Goal: Transaction & Acquisition: Purchase product/service

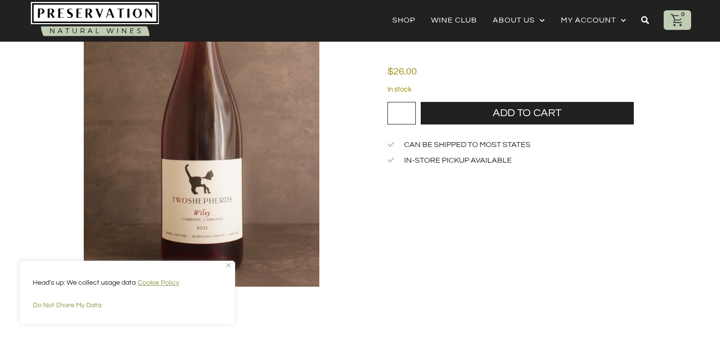
scroll to position [247, 0]
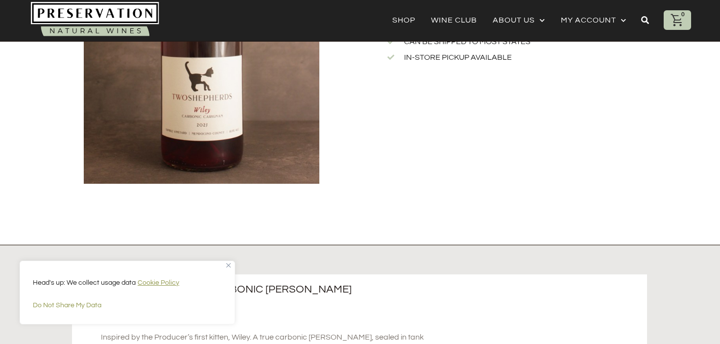
click at [227, 264] on img "Close" at bounding box center [228, 265] width 4 height 4
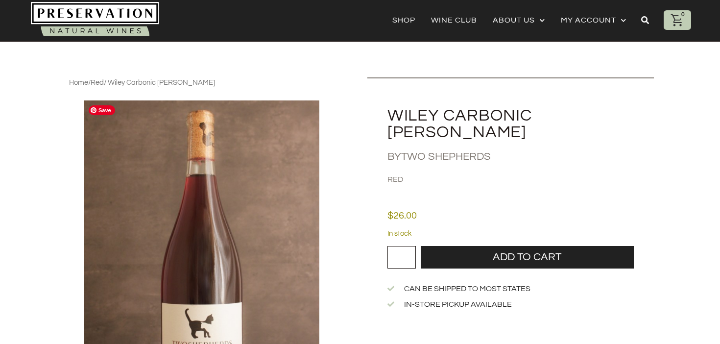
scroll to position [4, 0]
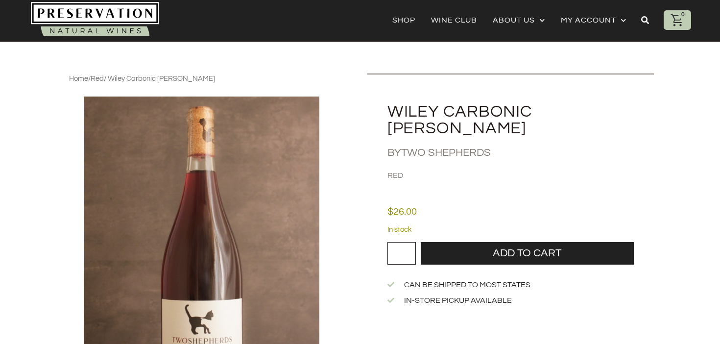
drag, startPoint x: 407, startPoint y: 232, endPoint x: 396, endPoint y: 235, distance: 10.7
click at [393, 242] on input "*" at bounding box center [402, 253] width 28 height 23
click at [397, 242] on input "*" at bounding box center [402, 253] width 28 height 23
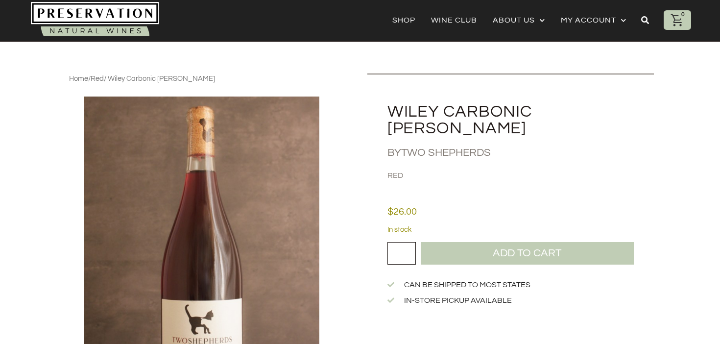
type input "*"
click at [480, 242] on button "Add to cart" at bounding box center [527, 253] width 213 height 23
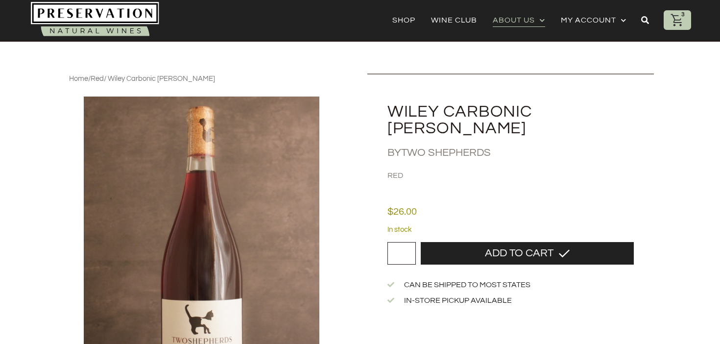
click at [525, 20] on link "About Us" at bounding box center [519, 20] width 52 height 14
click at [529, 22] on e-page-transition at bounding box center [360, 172] width 720 height 344
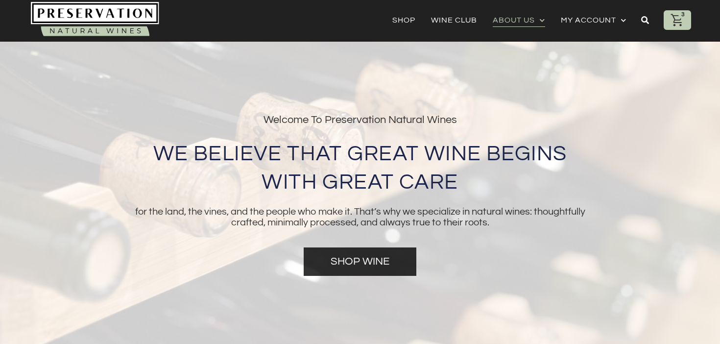
click at [539, 24] on span "Menu" at bounding box center [540, 20] width 10 height 15
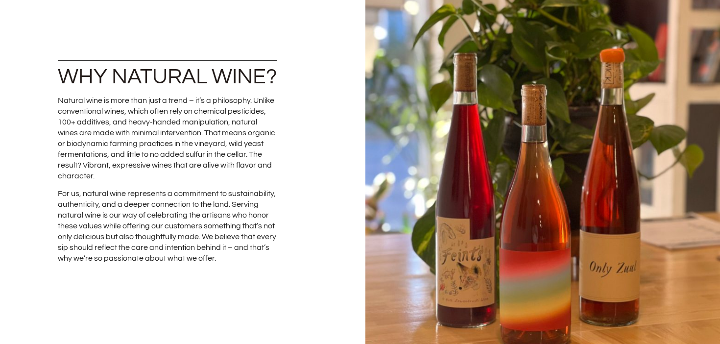
scroll to position [506, 0]
